Goal: Task Accomplishment & Management: Use online tool/utility

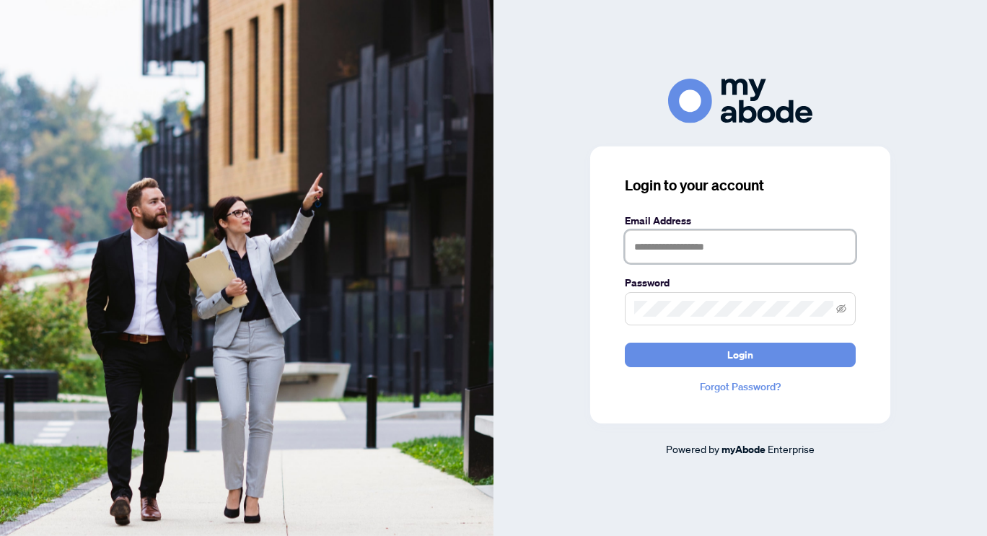
click at [751, 247] on input "text" at bounding box center [740, 246] width 231 height 33
type input "**********"
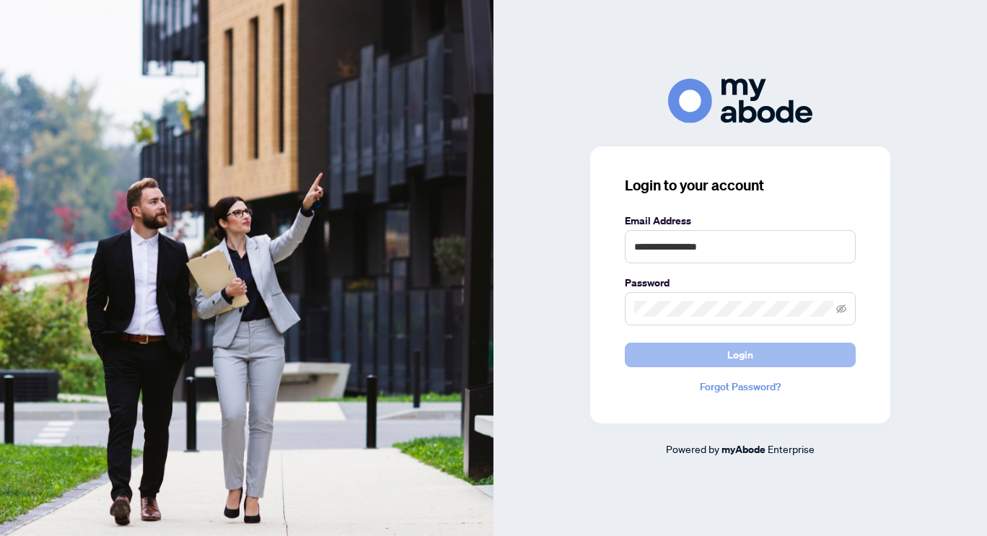
click at [737, 356] on span "Login" at bounding box center [740, 354] width 26 height 23
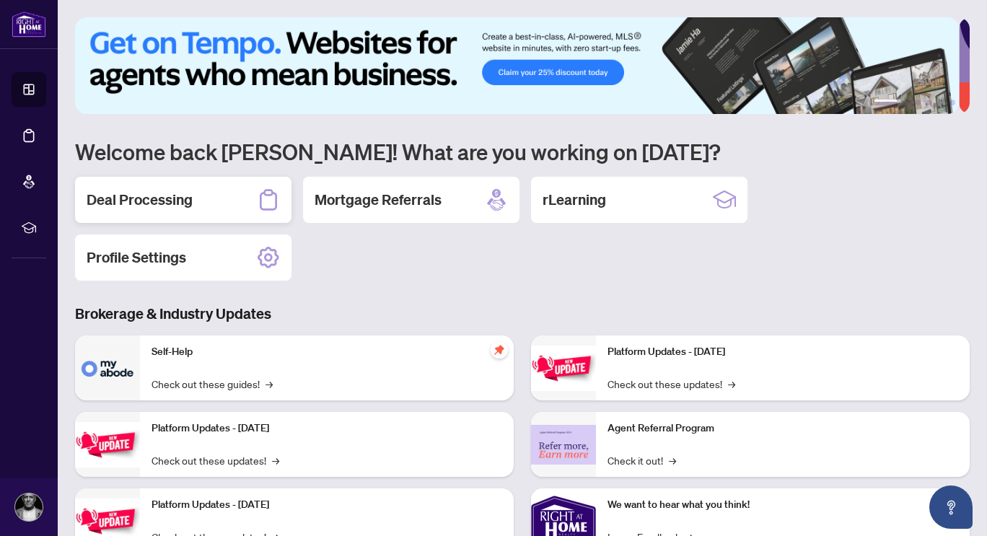
click at [167, 188] on div "Deal Processing" at bounding box center [183, 200] width 216 height 46
